Goal: Information Seeking & Learning: Learn about a topic

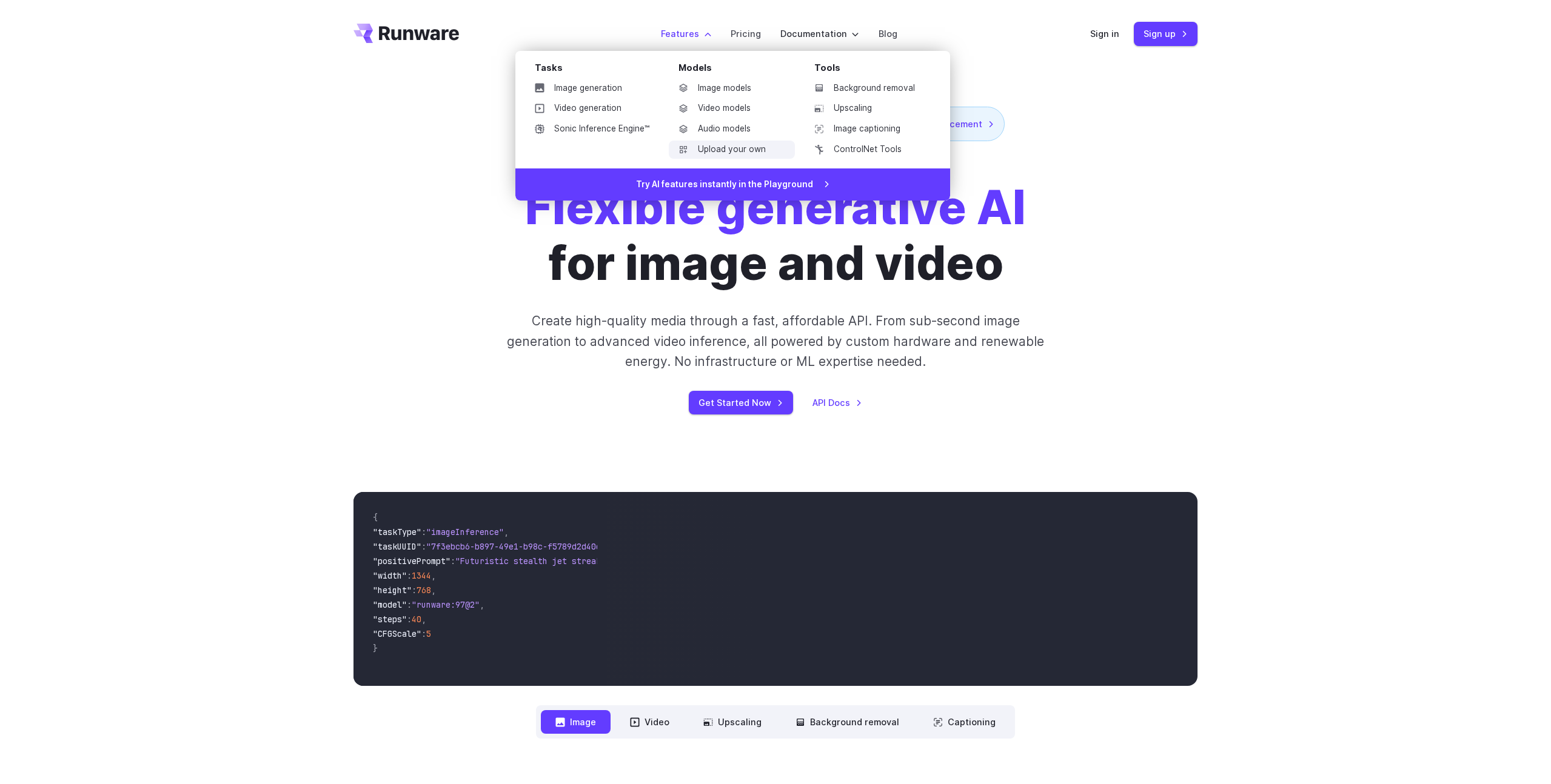
click at [719, 150] on link "Upload your own" at bounding box center [731, 150] width 126 height 19
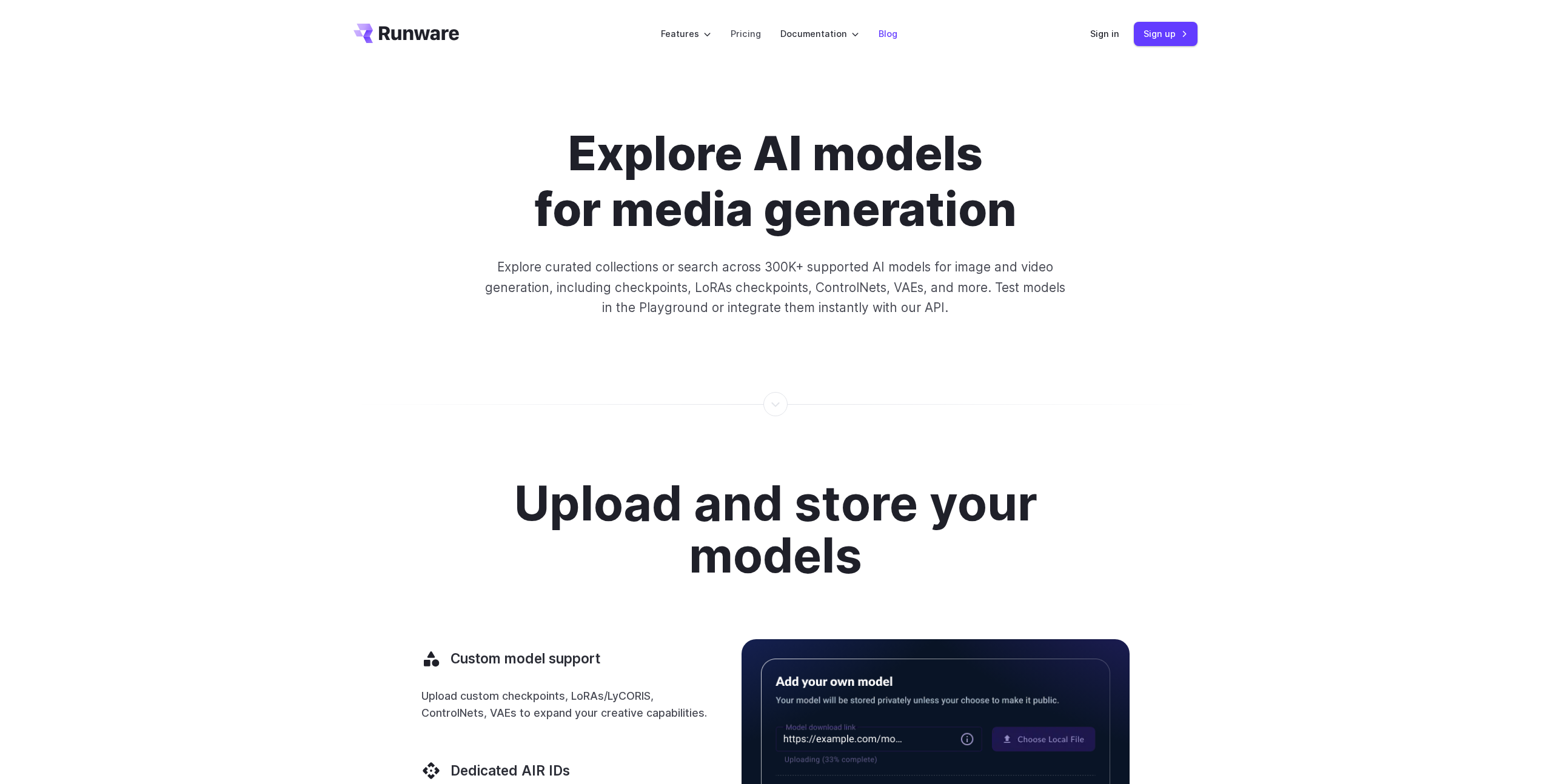
click at [889, 29] on link "Blog" at bounding box center [888, 33] width 19 height 14
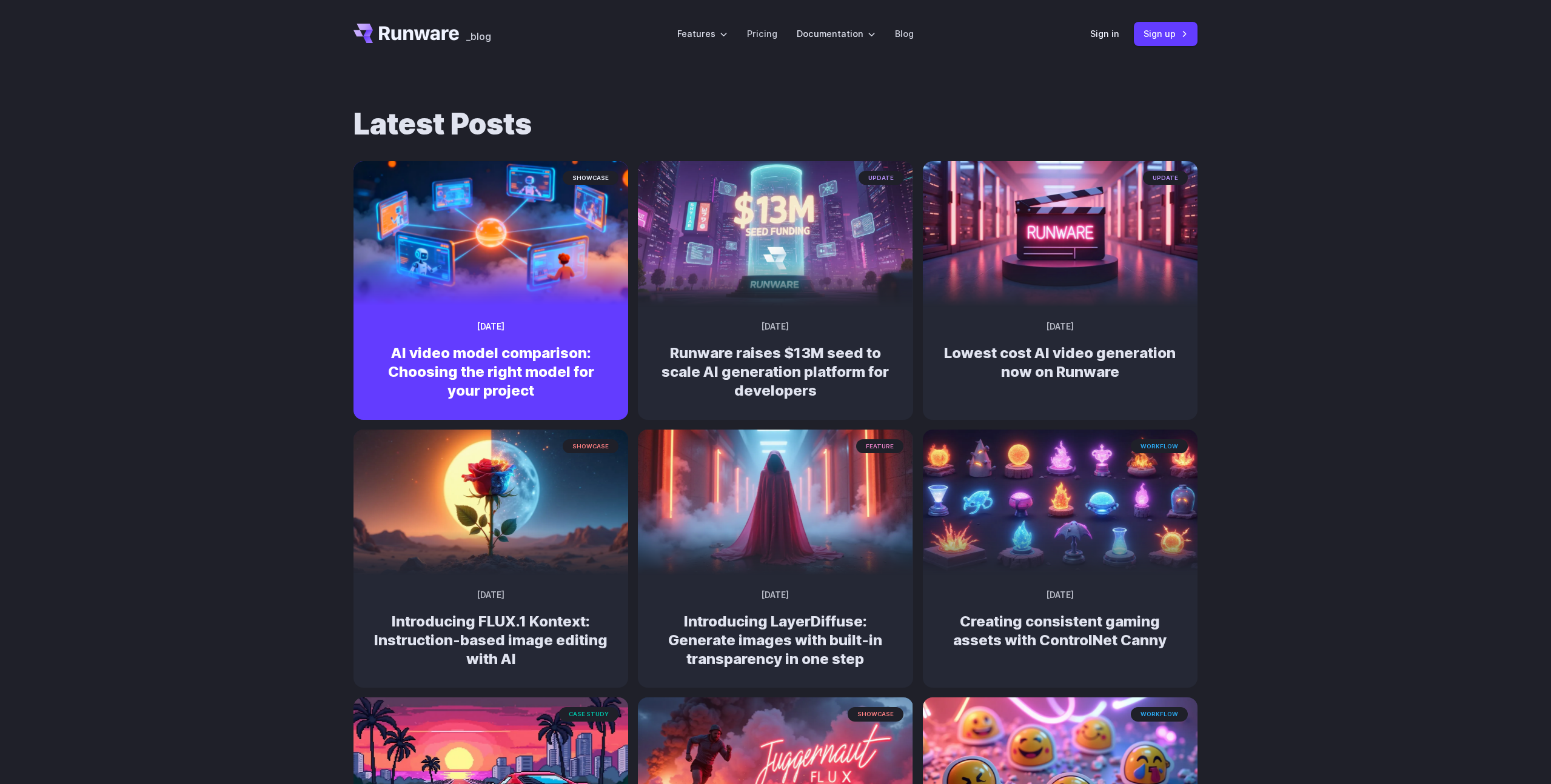
click at [446, 373] on h2 "AI video model comparison: Choosing the right model for your project" at bounding box center [491, 371] width 236 height 57
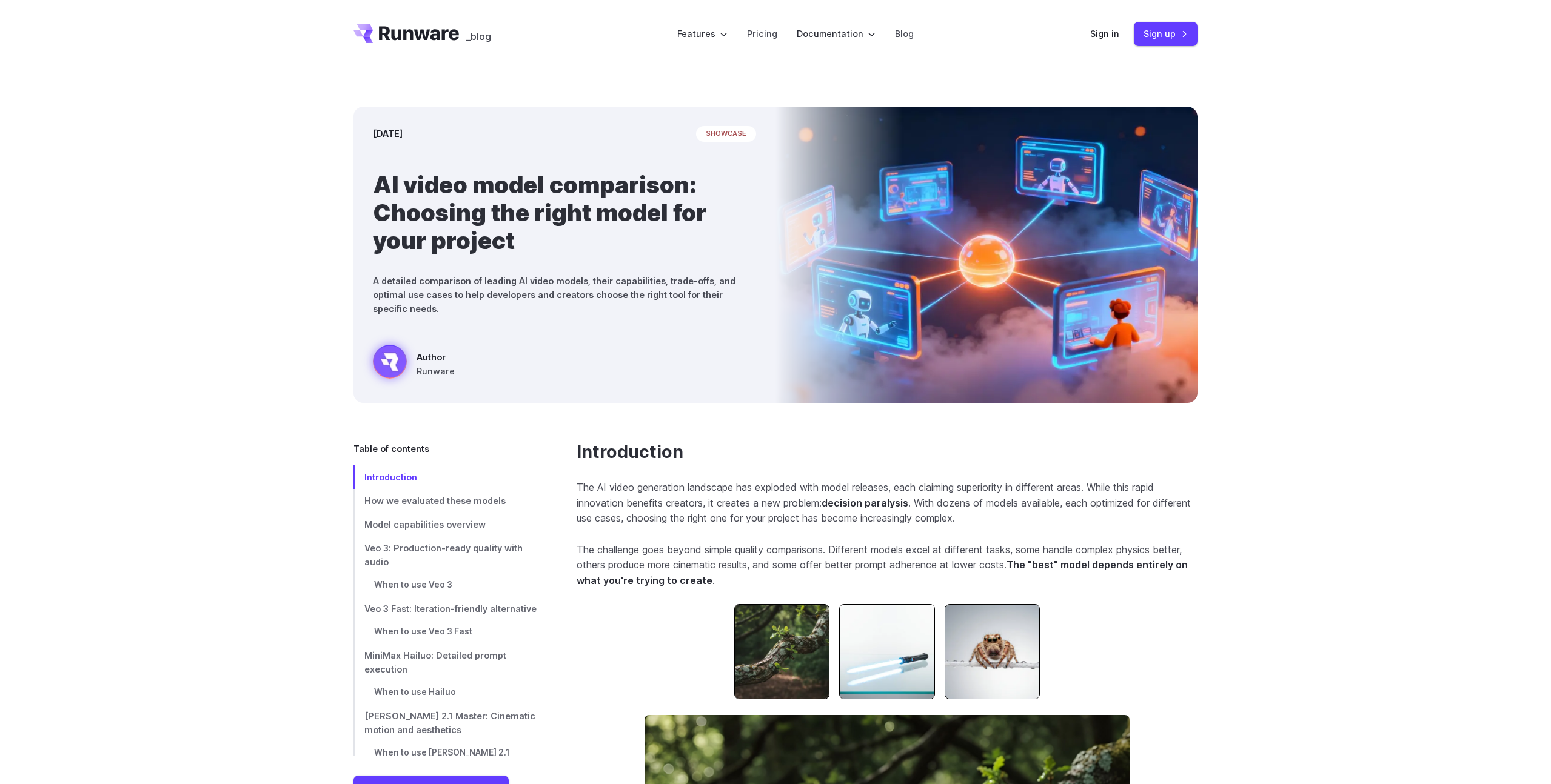
click at [409, 43] on header "_blog Features Tasks Image generation Video generation Sonic Inference Engine™ …" at bounding box center [775, 33] width 873 height 68
click at [408, 37] on icon "Go to /" at bounding box center [407, 32] width 106 height 19
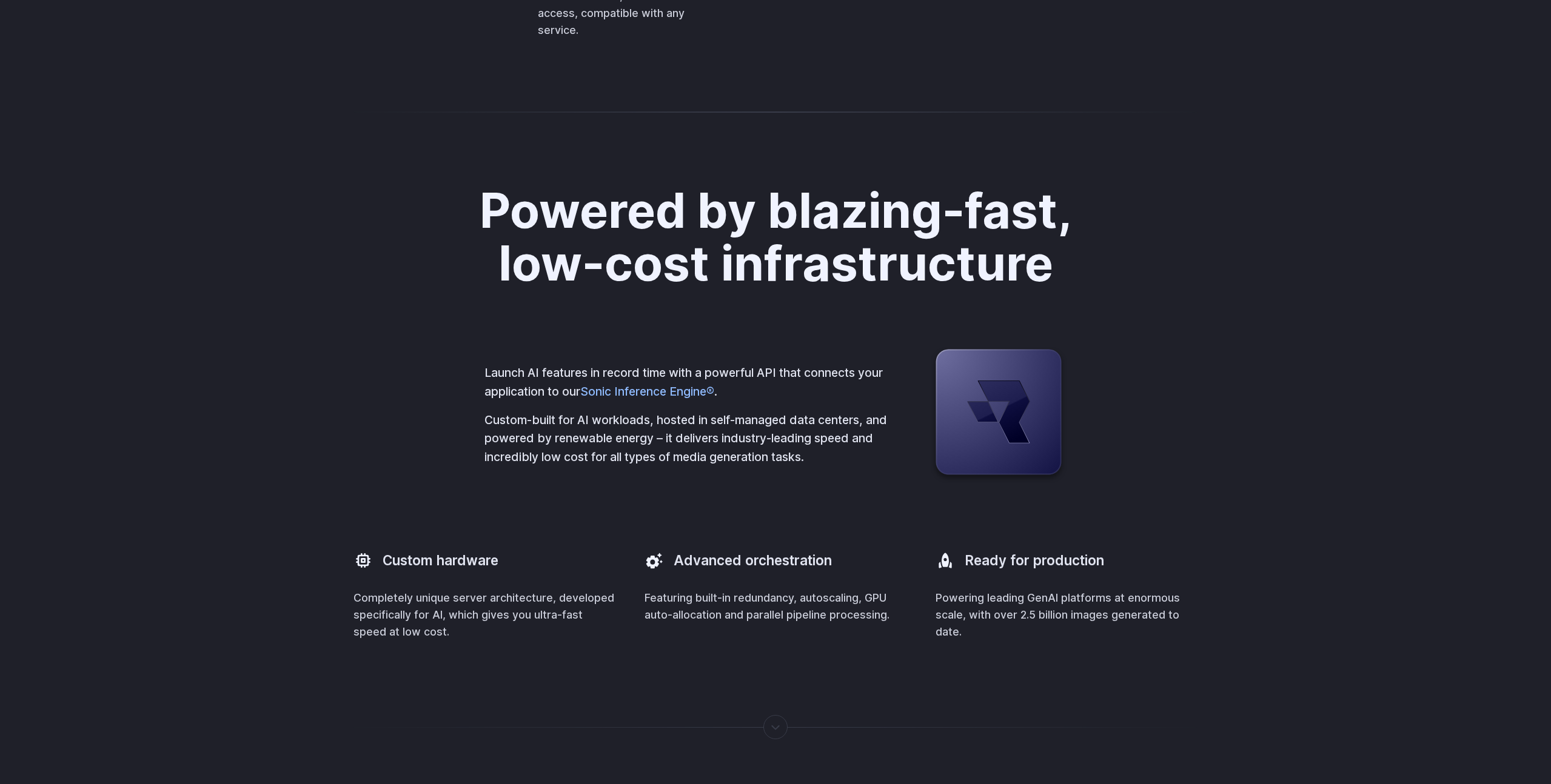
scroll to position [4488, 0]
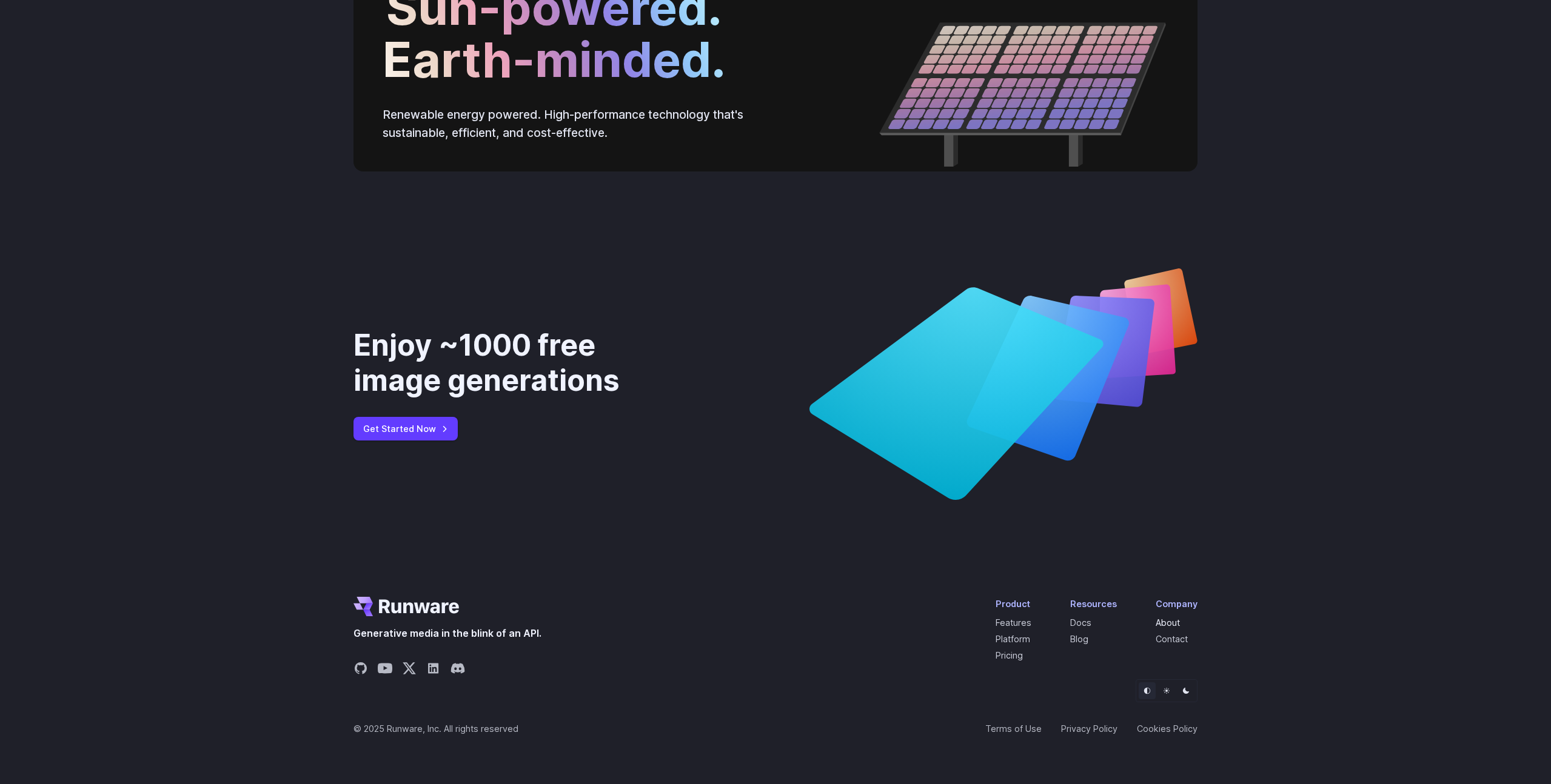
click at [1174, 623] on link "About" at bounding box center [1168, 623] width 24 height 10
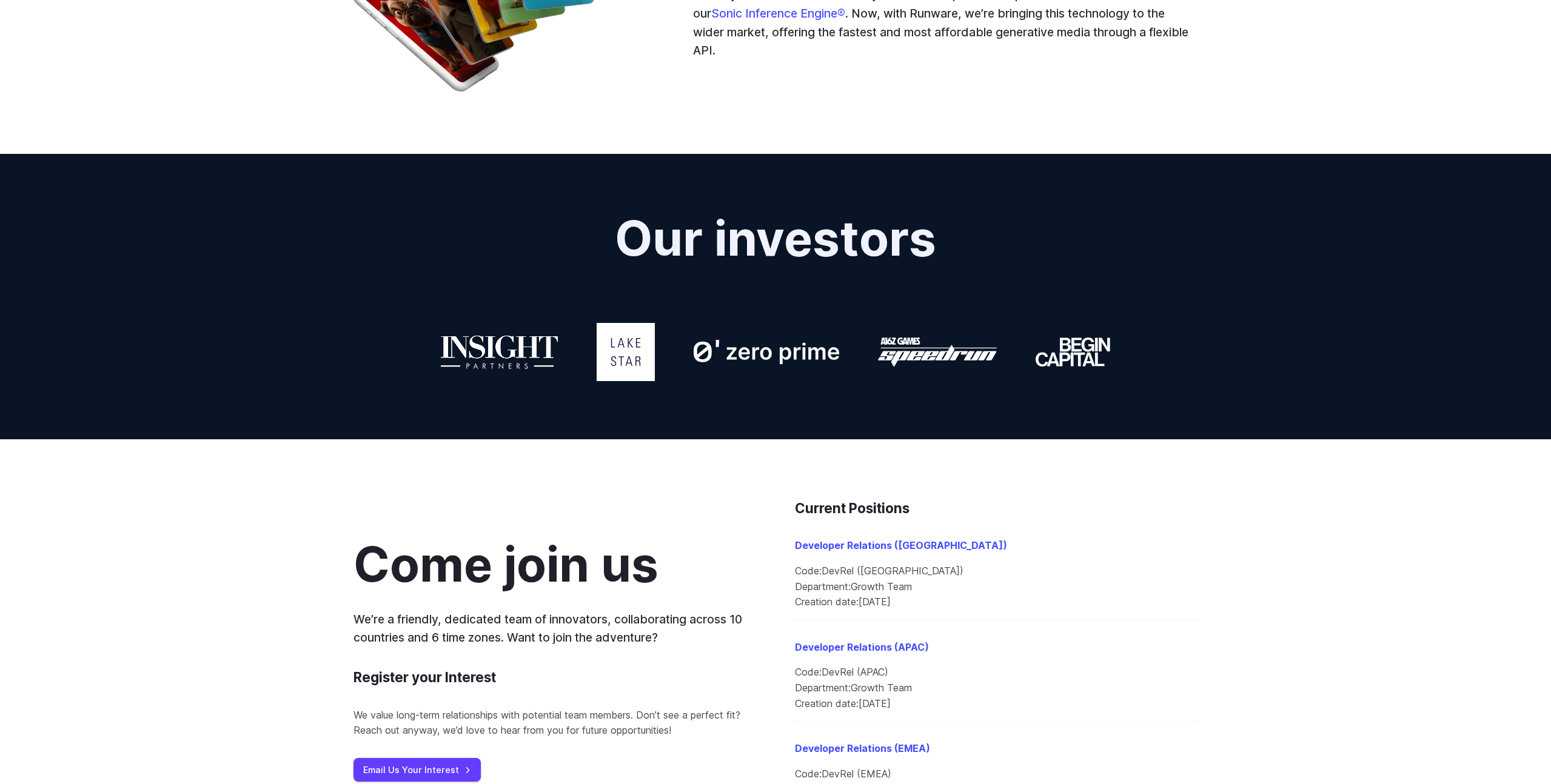
scroll to position [1198, 0]
